Goal: Transaction & Acquisition: Obtain resource

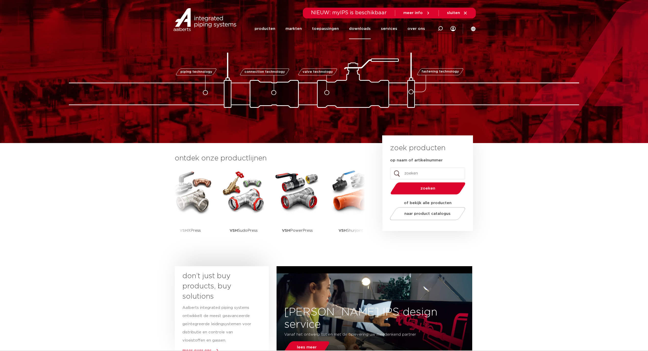
click at [357, 30] on link "downloads" at bounding box center [360, 28] width 22 height 21
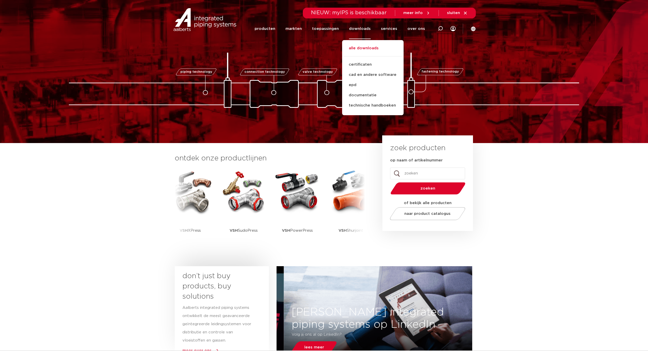
click at [360, 46] on link "alle downloads" at bounding box center [373, 50] width 62 height 11
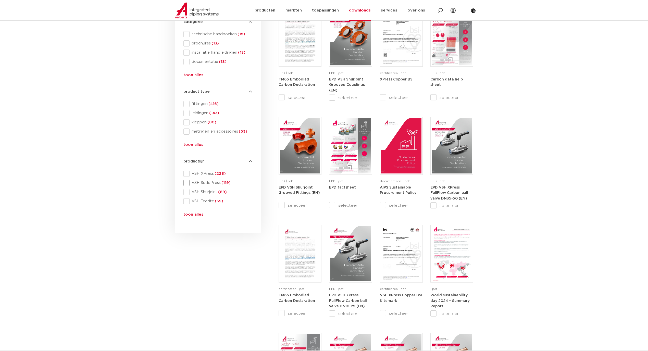
click at [198, 180] on div "VSH SudoPress (119)" at bounding box center [218, 183] width 69 height 6
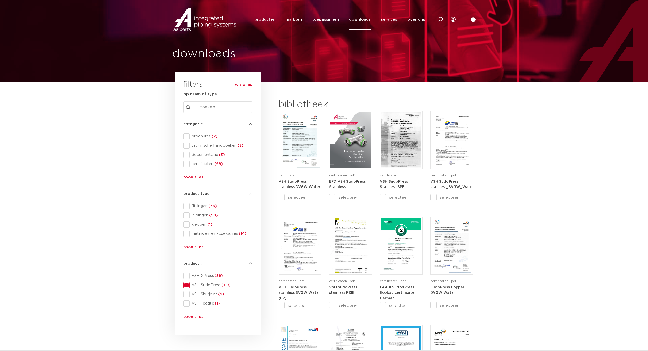
click at [222, 107] on input "Search content" at bounding box center [218, 106] width 69 height 11
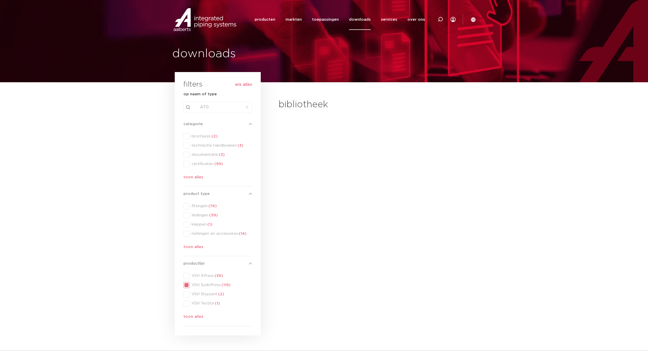
type input "ATG"
